Goal: Check status: Check status

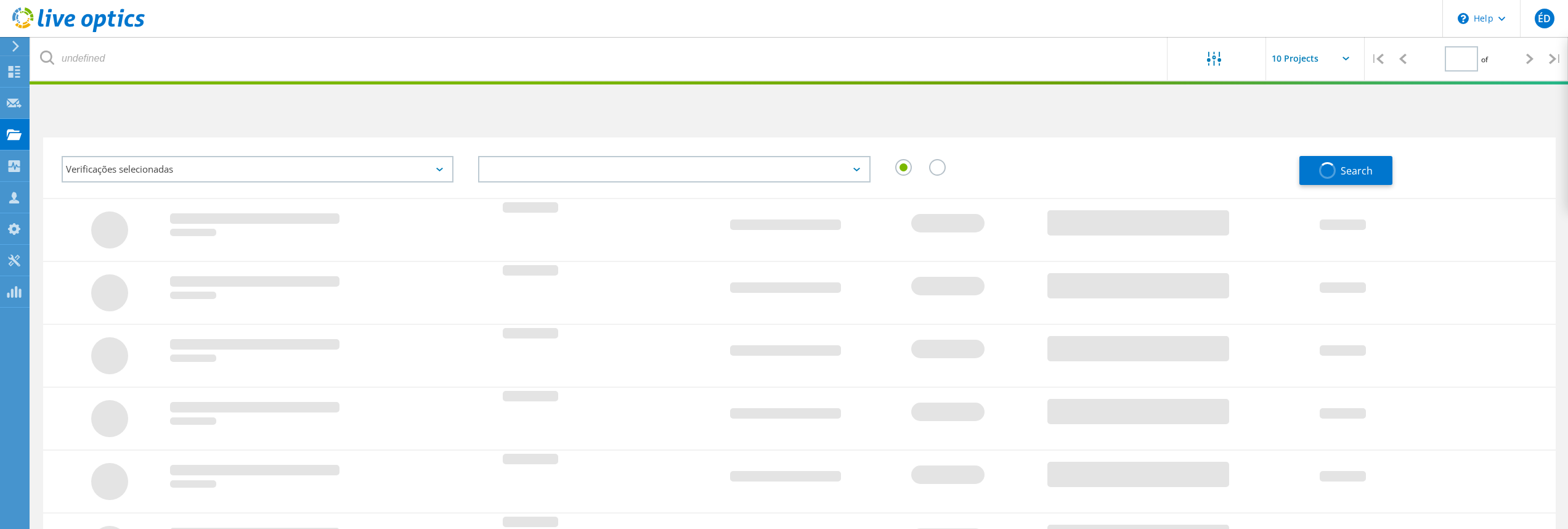
type input "1"
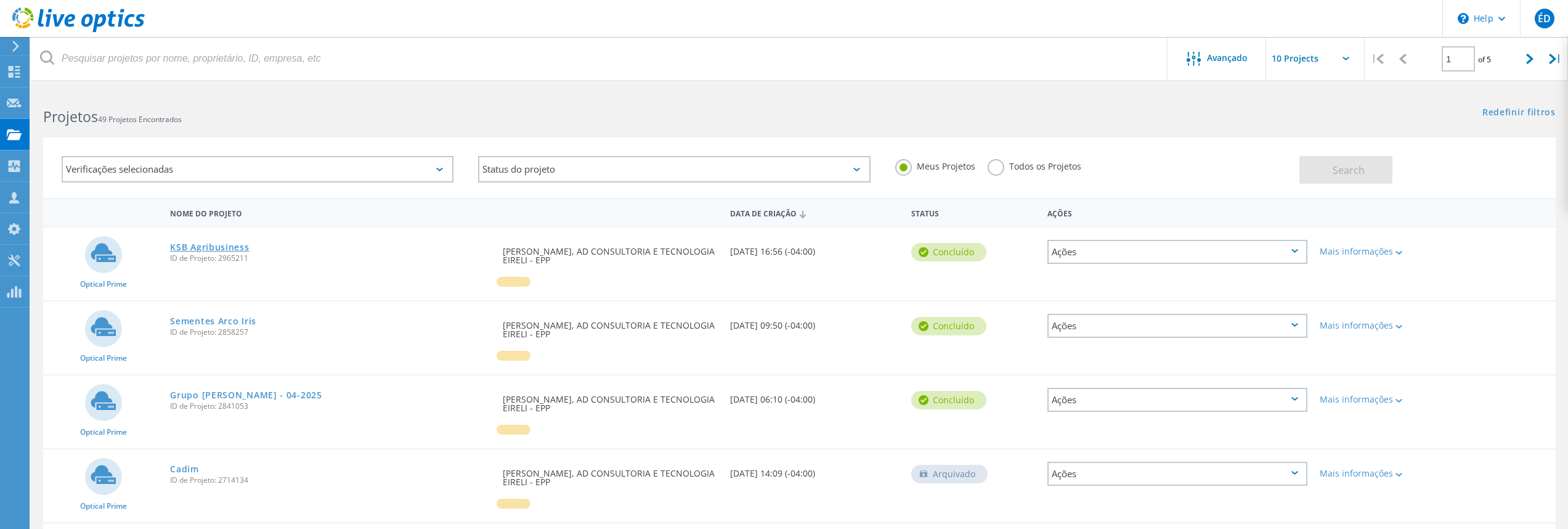
click at [227, 248] on link "KSB Agribusiness" at bounding box center [210, 247] width 79 height 8
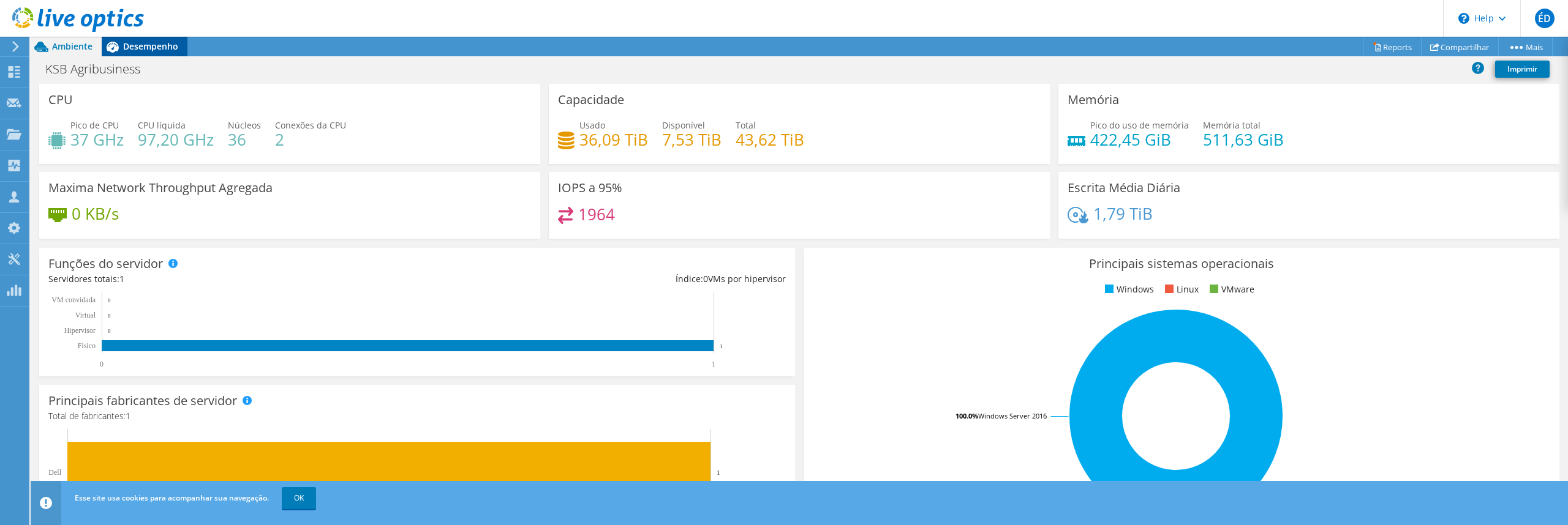
click at [145, 49] on span "Desempenho" at bounding box center [151, 46] width 55 height 11
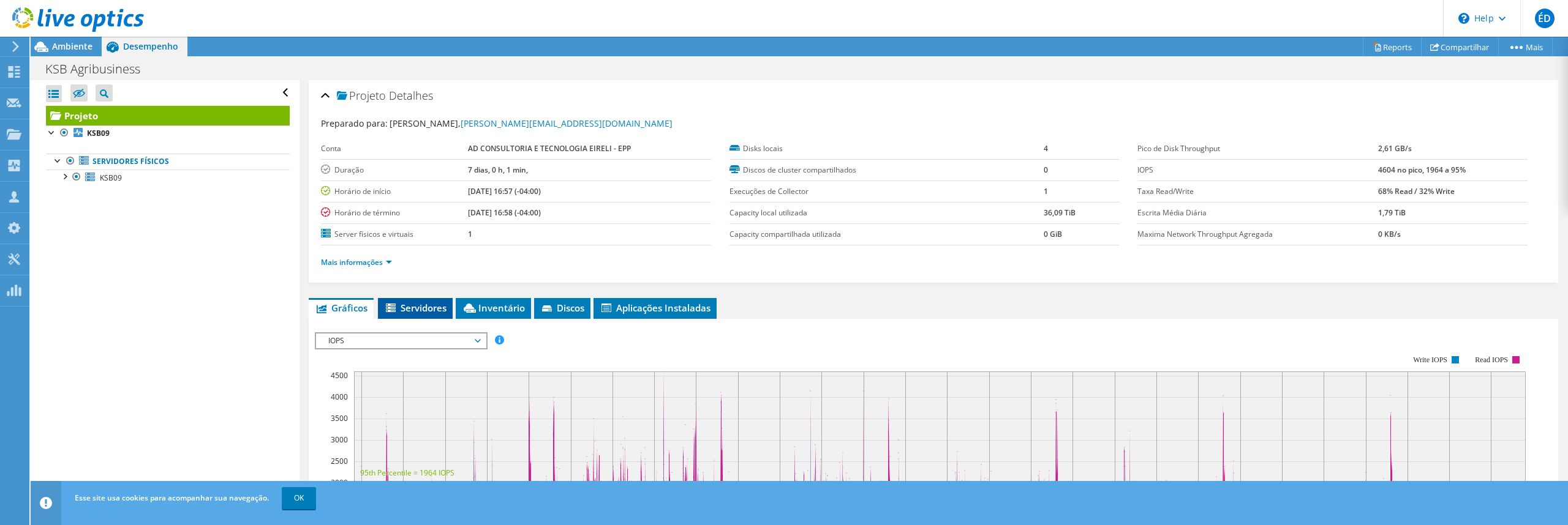
click at [425, 306] on span "Servidores" at bounding box center [415, 307] width 63 height 12
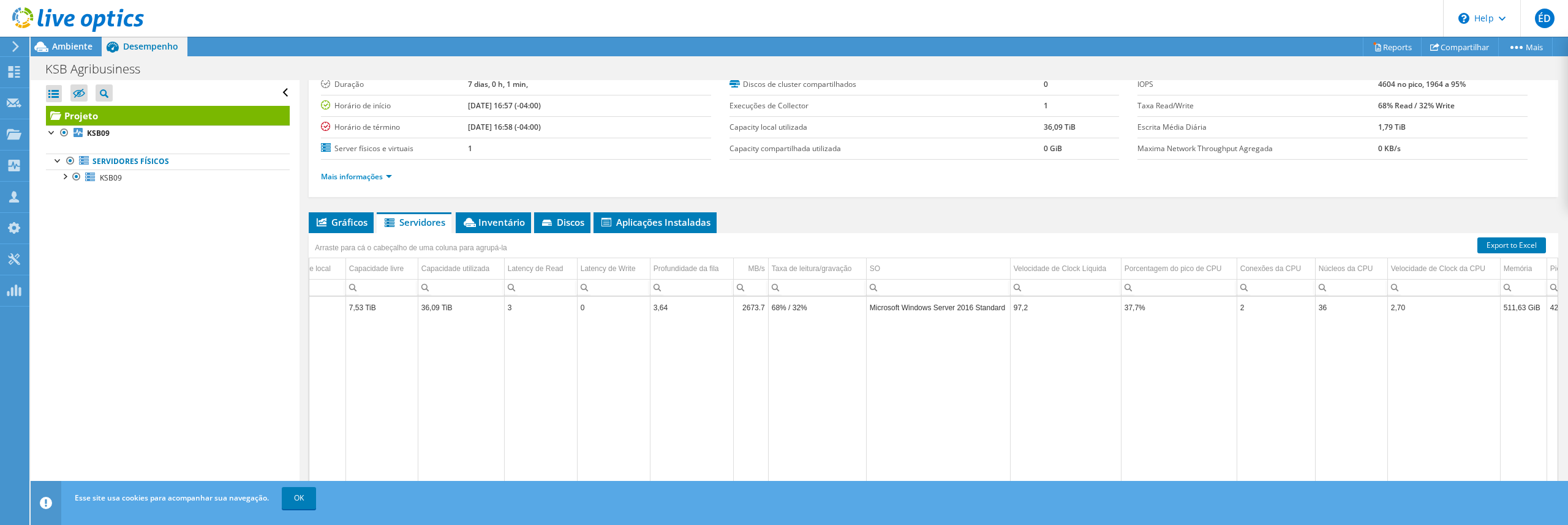
scroll to position [0, 252]
click at [511, 226] on span "Inventário" at bounding box center [493, 221] width 63 height 12
